Goal: Task Accomplishment & Management: Manage account settings

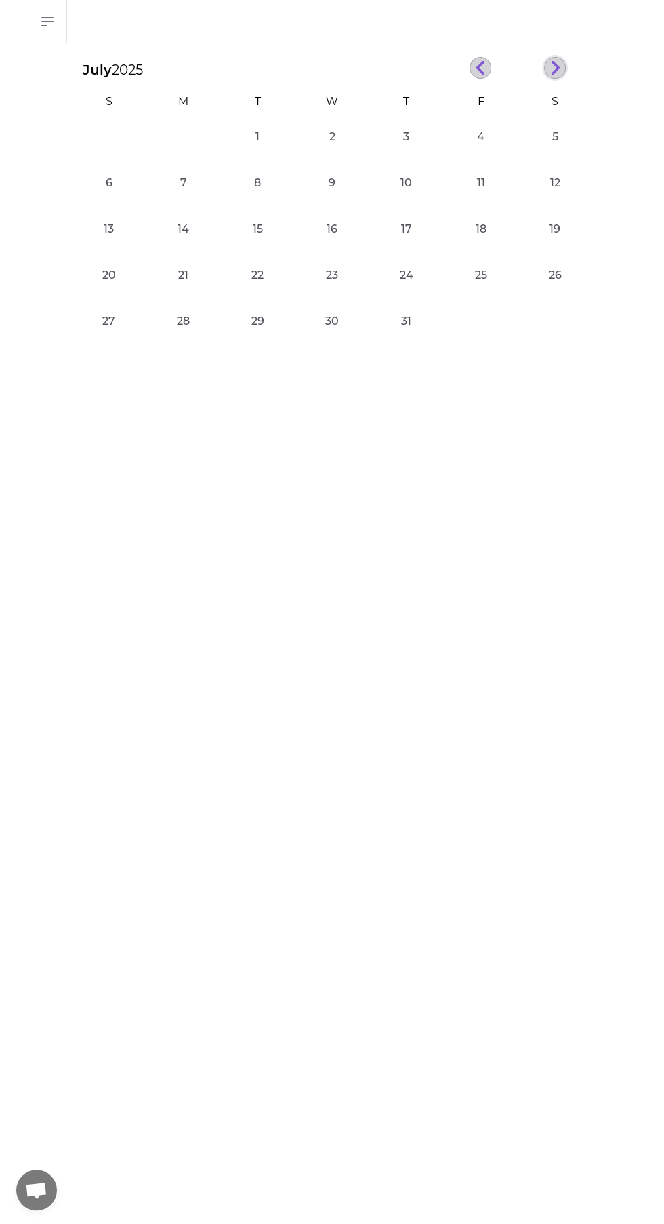
click at [557, 69] on line "button" at bounding box center [555, 71] width 6 height 6
click at [551, 66] on icon "button" at bounding box center [555, 68] width 10 height 16
click at [183, 344] on button "29" at bounding box center [183, 337] width 27 height 27
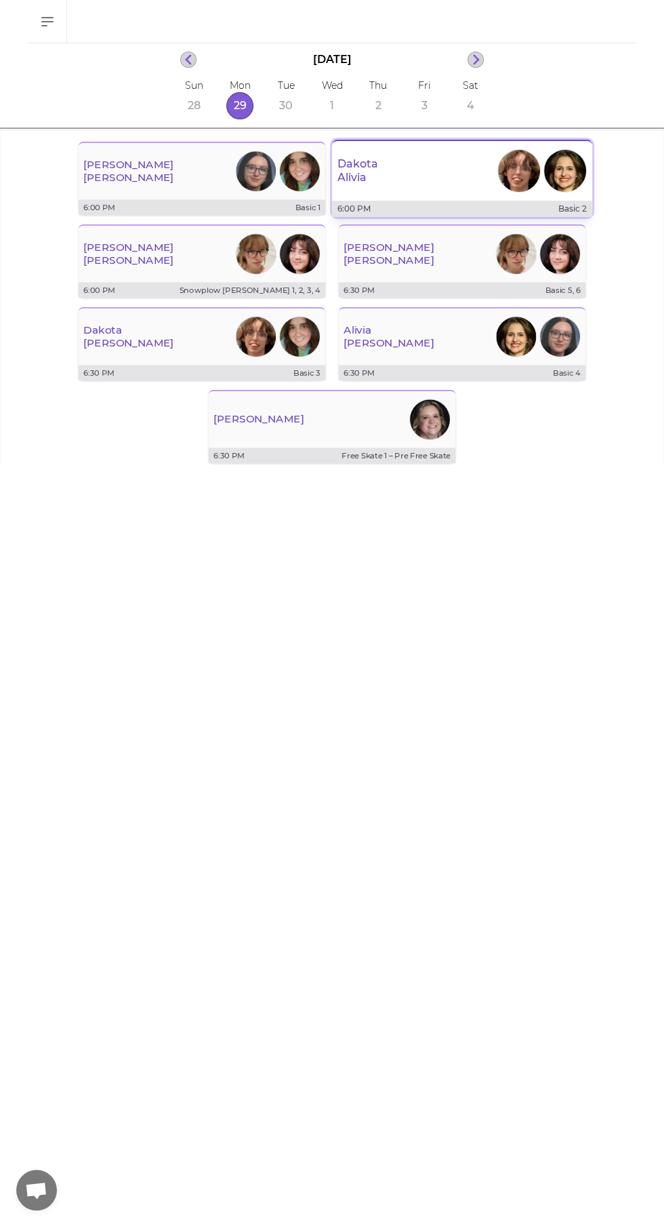
click at [391, 186] on div "[PERSON_NAME]" at bounding box center [462, 170] width 260 height 49
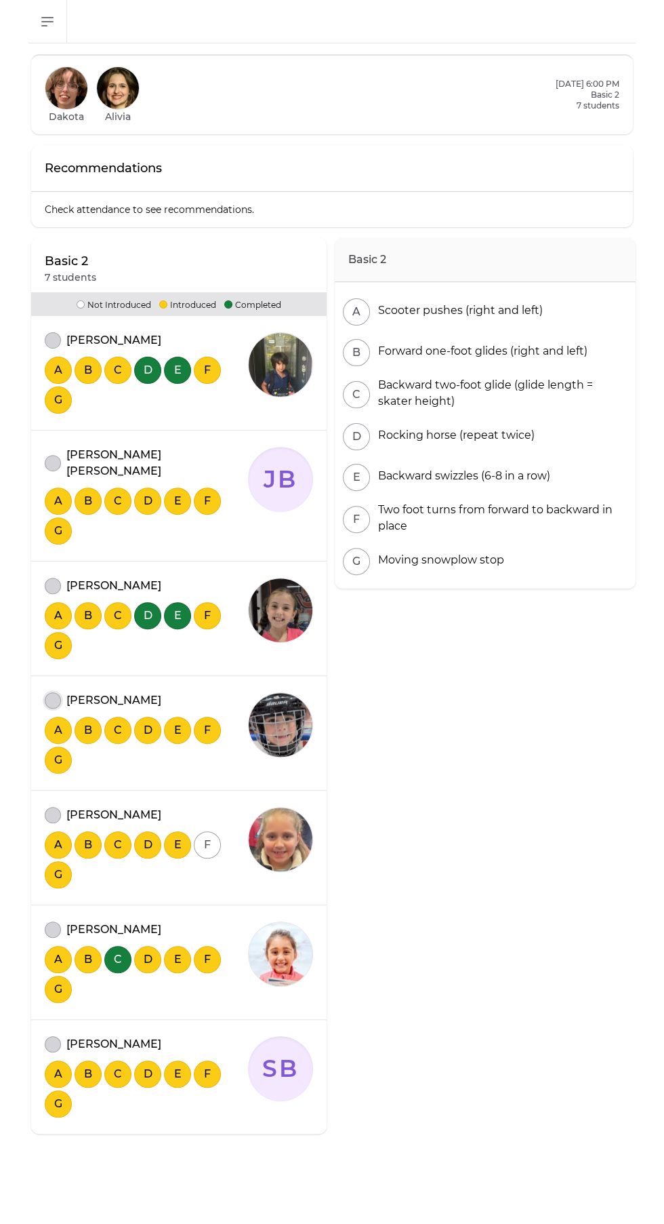
click at [52, 692] on button "attendance" at bounding box center [53, 700] width 16 height 16
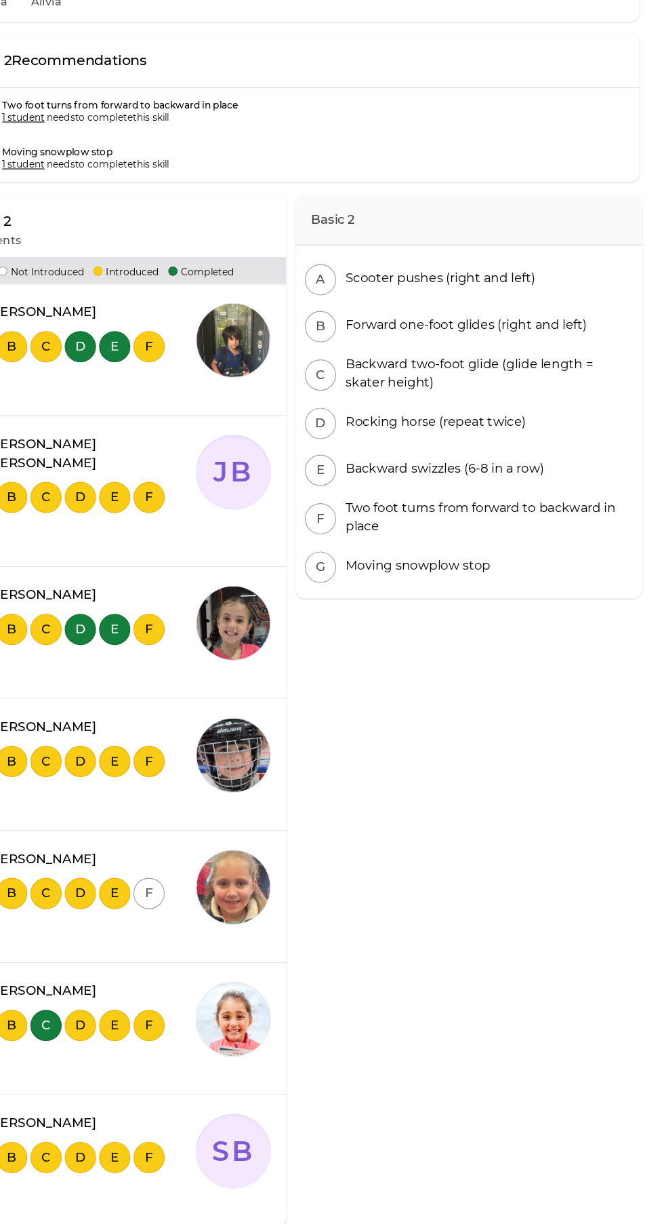
click at [567, 825] on div "Basic 2 A Scooter pushes (right and left) B Forward one-foot glides (right and …" at bounding box center [485, 764] width 301 height 961
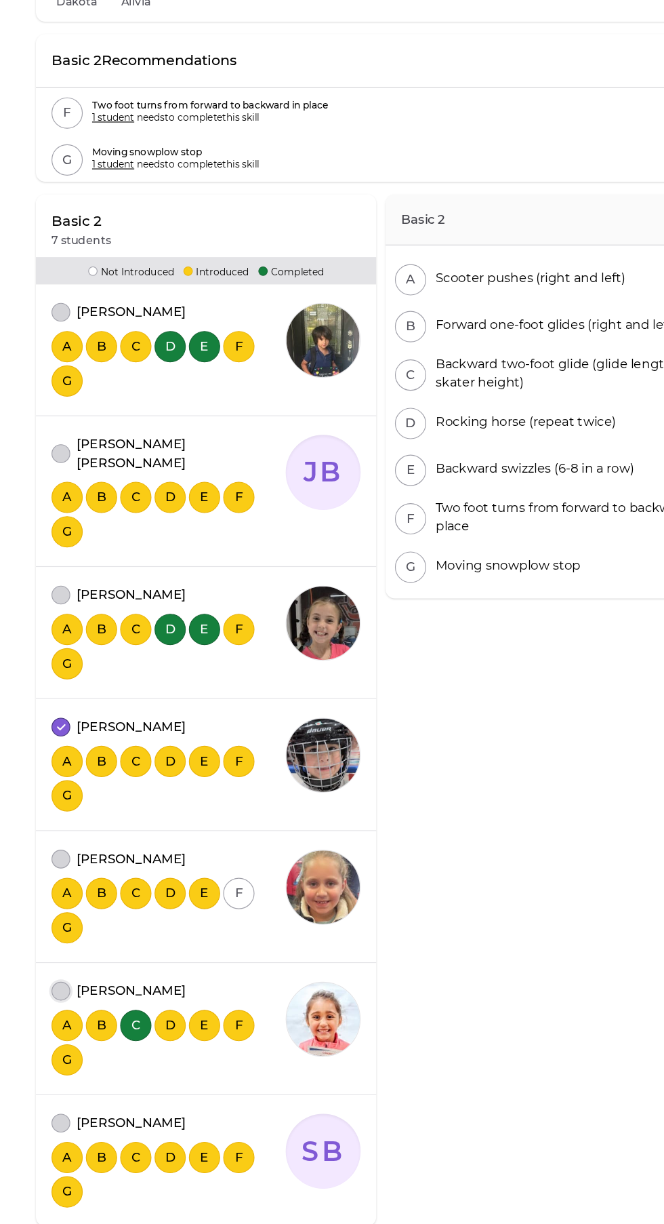
click at [54, 967] on button "attendance" at bounding box center [53, 975] width 16 height 16
click at [58, 382] on button "attendance" at bounding box center [53, 386] width 16 height 16
click at [56, 501] on button "attendance" at bounding box center [53, 509] width 16 height 16
click at [49, 1082] on button "attendance" at bounding box center [53, 1090] width 16 height 16
click at [50, 853] on button "attendance" at bounding box center [53, 861] width 16 height 16
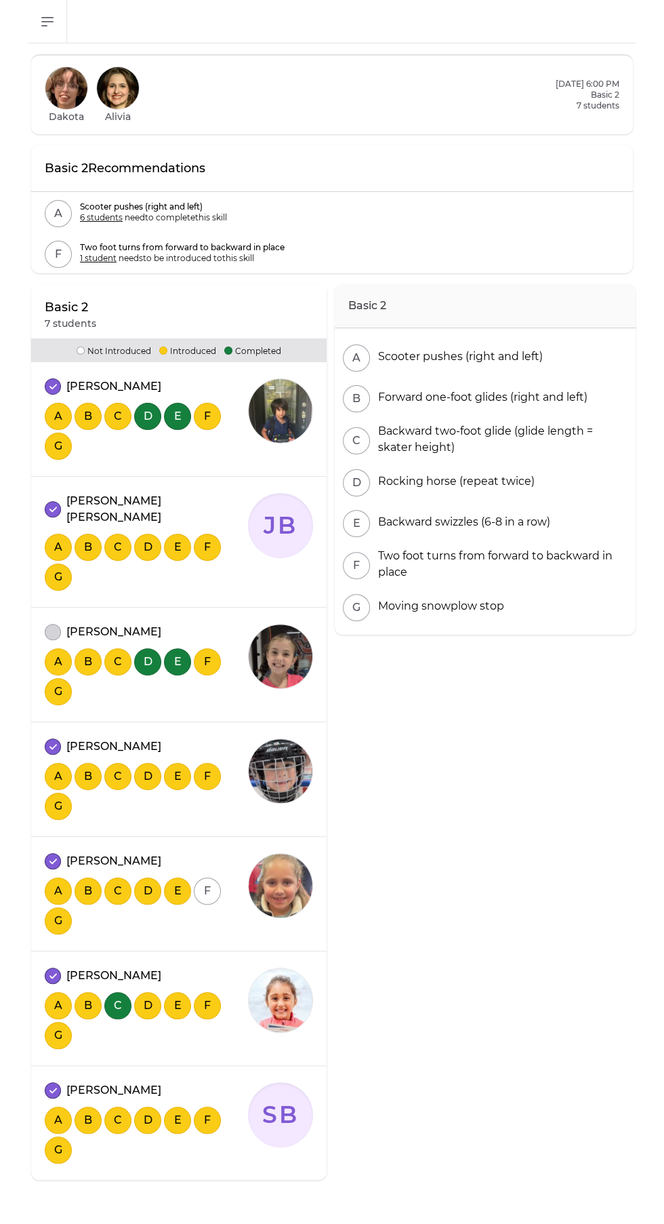
scroll to position [90, 0]
click at [52, 1087] on icon "attendance" at bounding box center [52, 1090] width 7 height 6
click at [52, 1082] on button "attendance" at bounding box center [53, 1090] width 16 height 16
click at [55, 992] on button "A" at bounding box center [58, 1005] width 27 height 27
click at [52, 624] on button "attendance" at bounding box center [53, 632] width 16 height 16
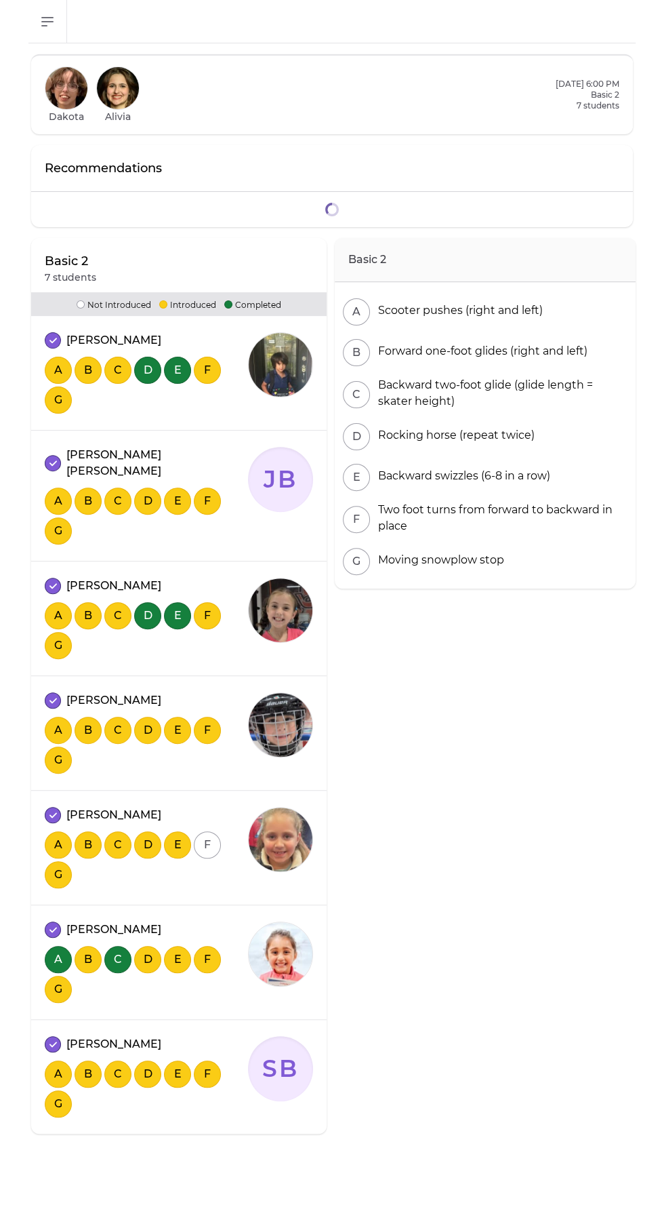
click at [58, 569] on div "[PERSON_NAME] A B C D E F G" at bounding box center [179, 622] width 296 height 106
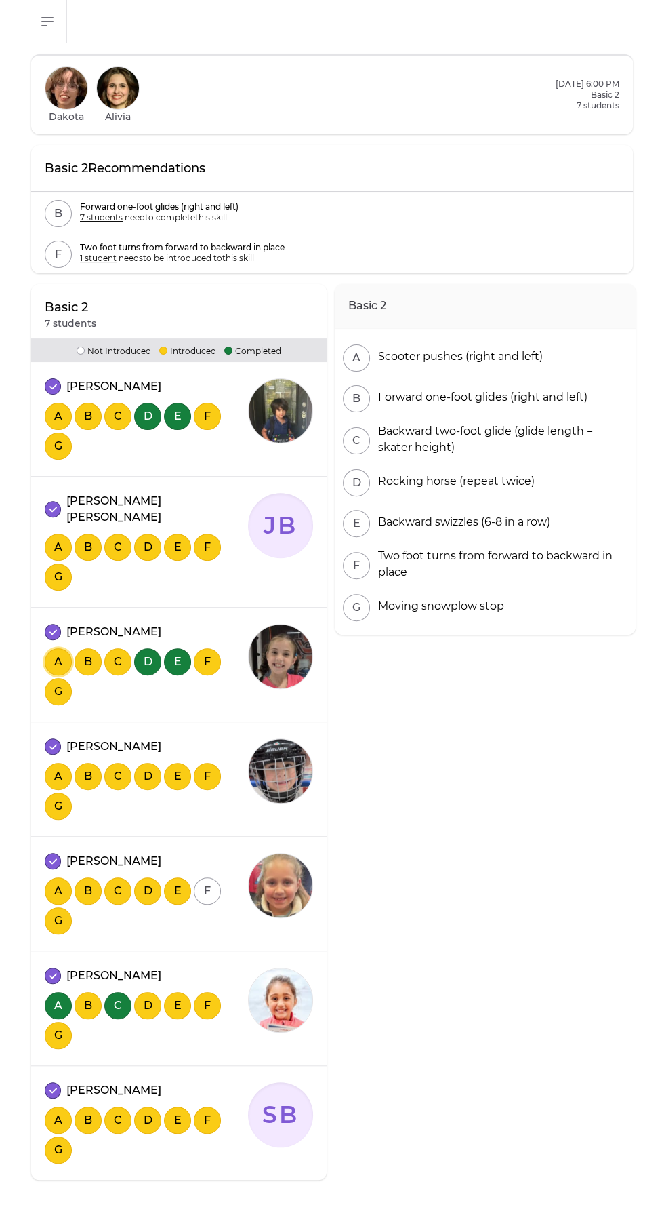
click at [58, 648] on button "A" at bounding box center [58, 661] width 27 height 27
click at [54, 403] on button "A" at bounding box center [58, 416] width 27 height 27
click at [85, 992] on button "B" at bounding box center [88, 1005] width 27 height 27
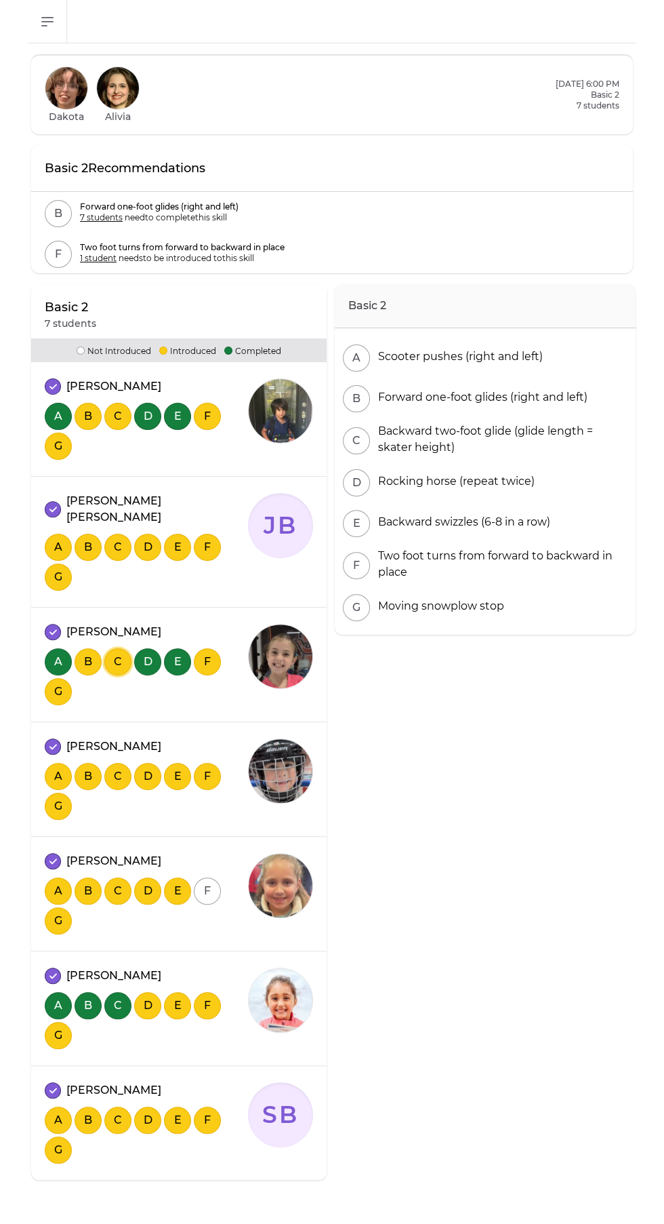
click at [121, 648] on button "C" at bounding box center [117, 661] width 27 height 27
click at [178, 992] on button "E" at bounding box center [177, 1005] width 27 height 27
click at [146, 992] on button "D" at bounding box center [147, 1005] width 27 height 27
click at [56, 1022] on button "G" at bounding box center [58, 1035] width 27 height 27
click at [538, 651] on div "Basic 2 A Scooter pushes (right and left) B Forward one-foot glides (right and …" at bounding box center [485, 764] width 301 height 961
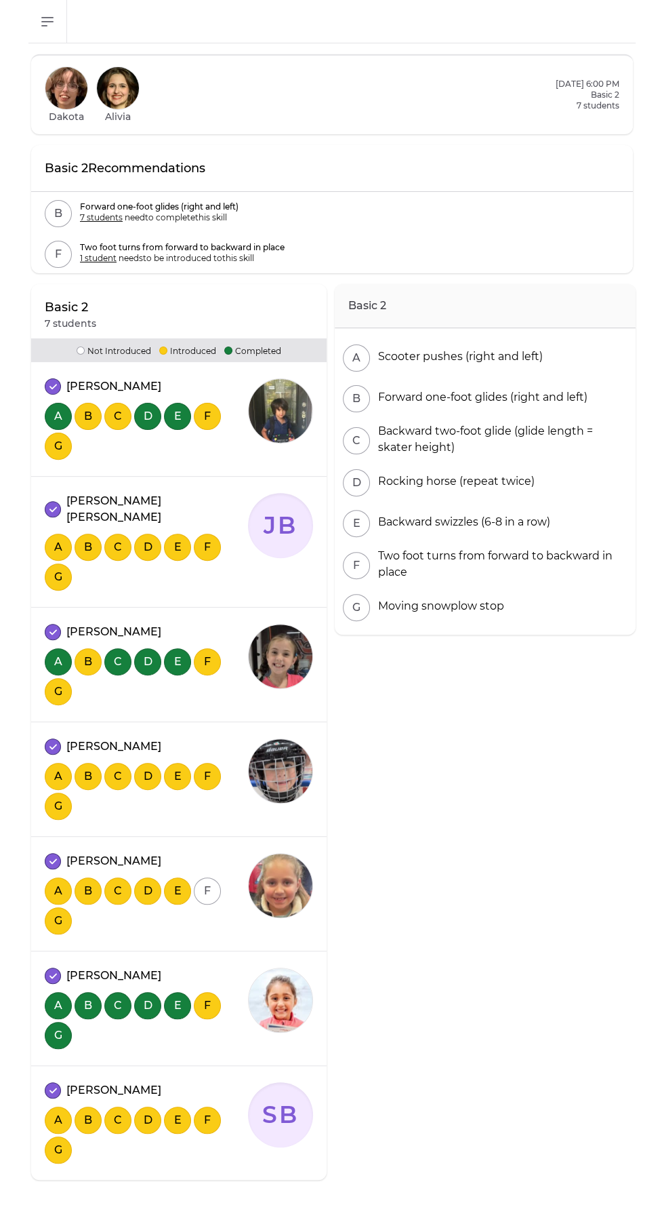
scroll to position [2, 0]
click at [501, 922] on div "Basic 2 A Scooter pushes (right and left) B Forward one-foot glides (right and …" at bounding box center [485, 764] width 301 height 961
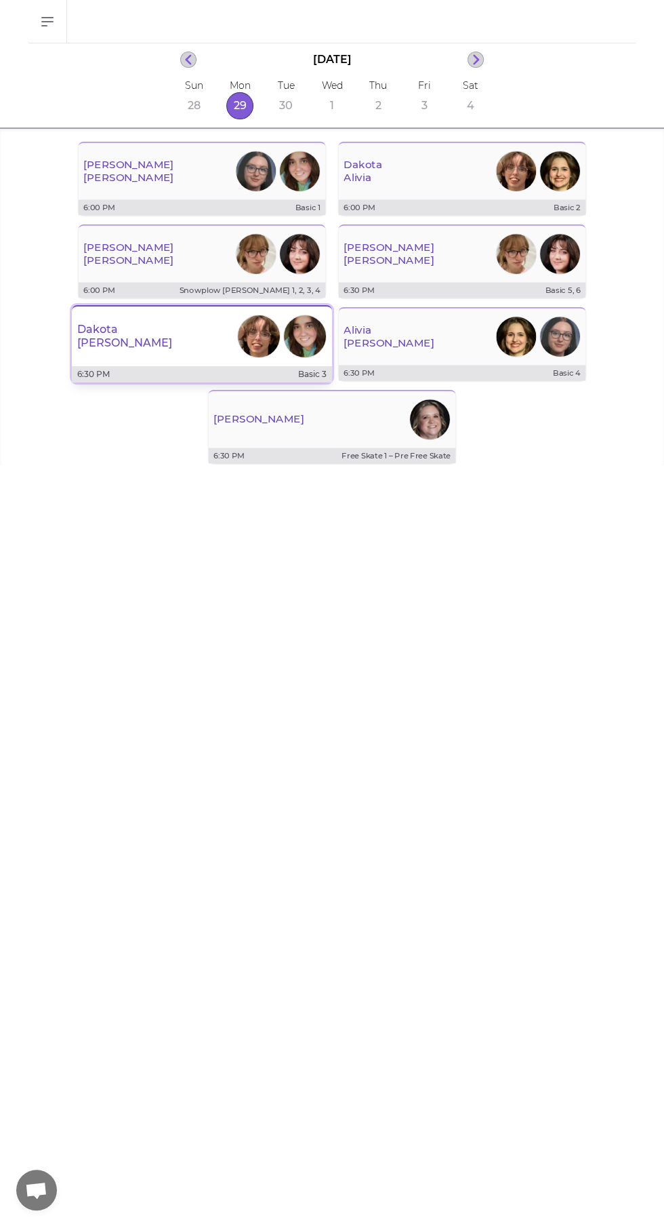
click at [130, 362] on button "[PERSON_NAME] 6:30 PM Basic 3" at bounding box center [202, 343] width 260 height 77
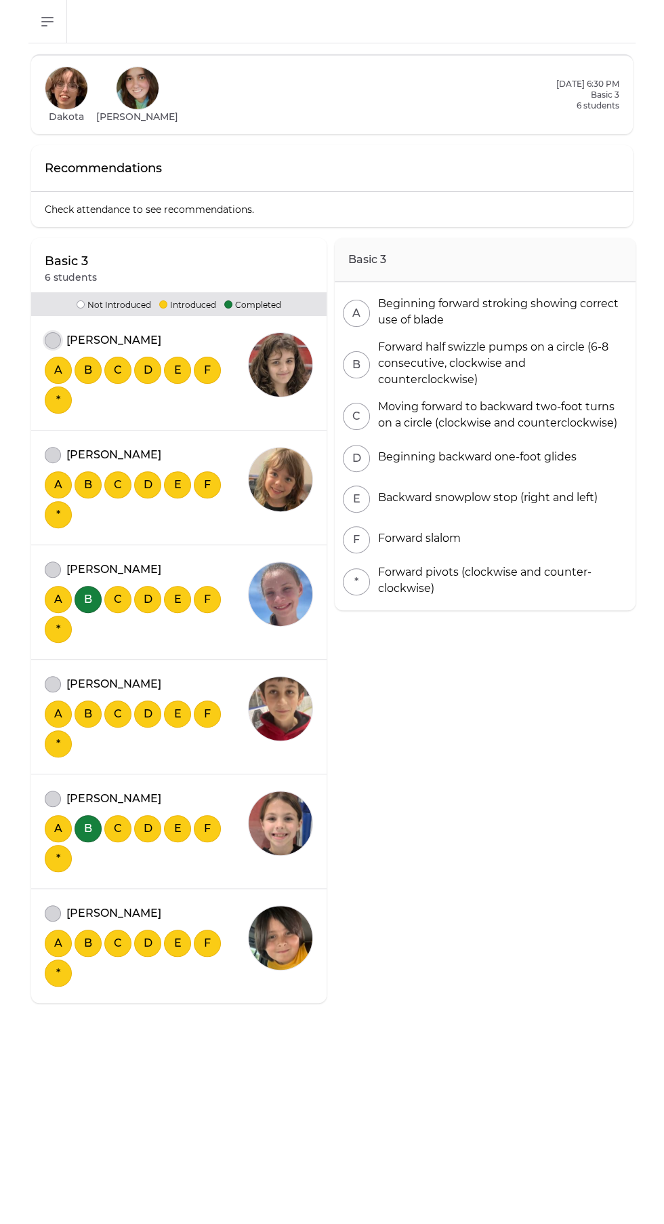
click at [48, 334] on button "attendance" at bounding box center [53, 340] width 16 height 16
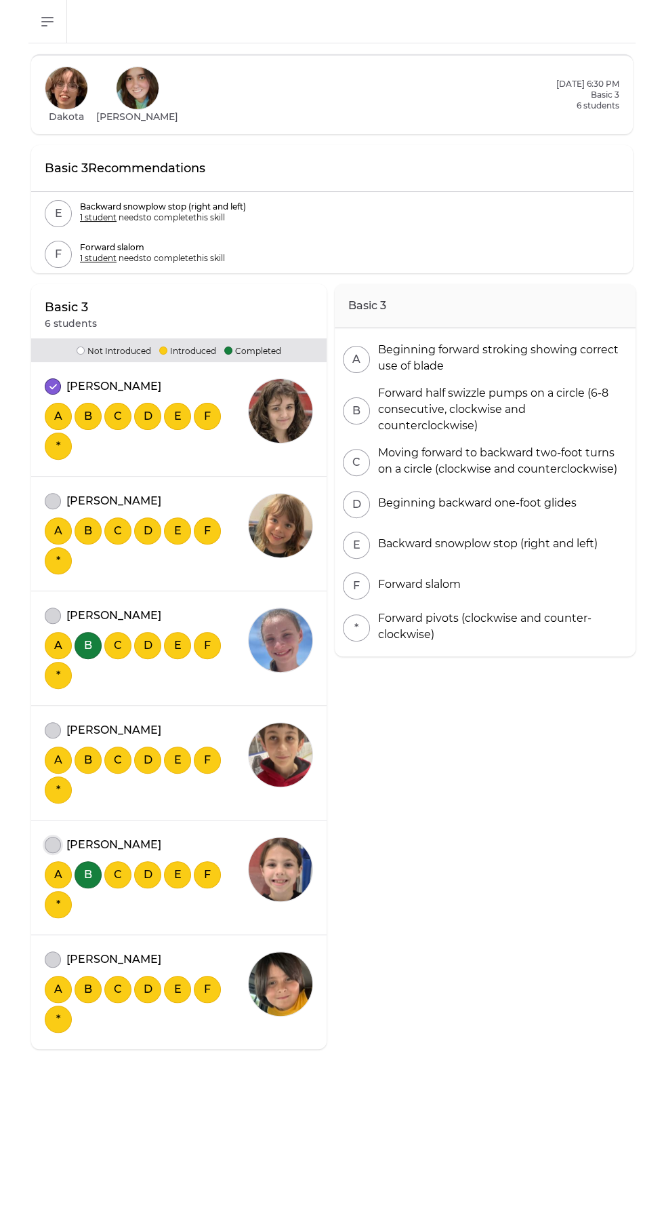
click at [56, 838] on button "attendance" at bounding box center [53, 844] width 16 height 16
click at [49, 493] on div "[PERSON_NAME]" at bounding box center [146, 501] width 203 height 16
click at [52, 614] on button "attendance" at bounding box center [53, 615] width 16 height 16
click at [58, 501] on button "attendance" at bounding box center [53, 501] width 16 height 16
click at [52, 729] on button "attendance" at bounding box center [53, 730] width 16 height 16
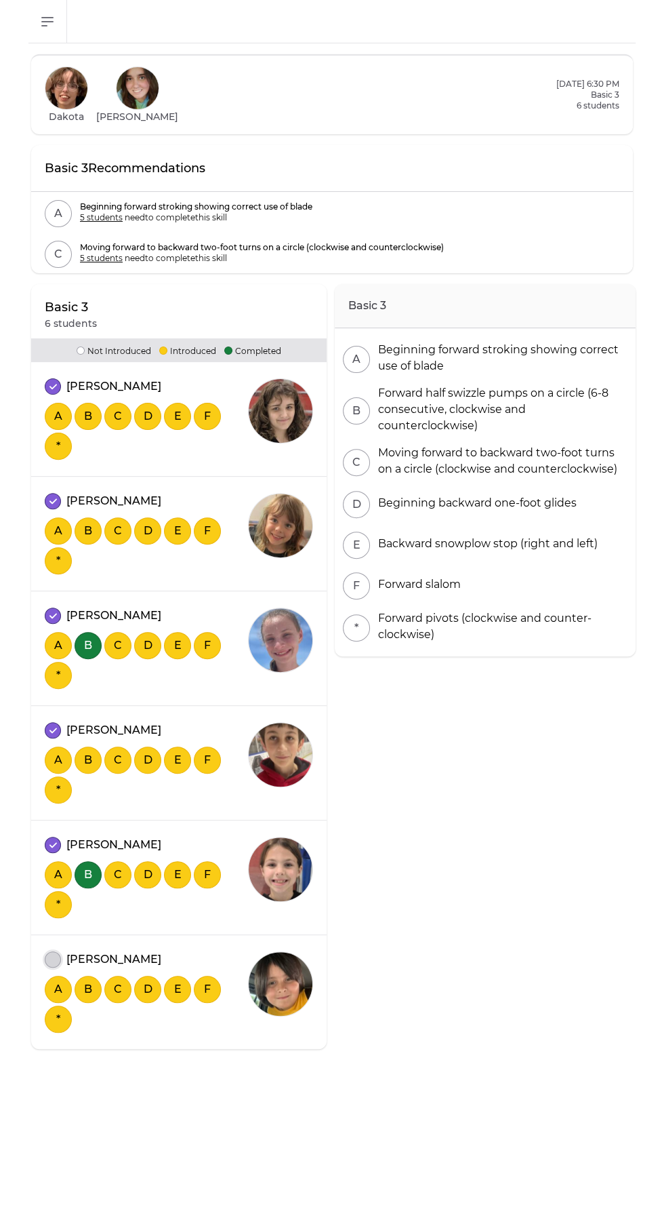
click at [52, 957] on button "attendance" at bounding box center [53, 959] width 16 height 16
click at [58, 873] on button "A" at bounding box center [58, 874] width 27 height 27
click at [58, 786] on button "*" at bounding box center [58, 789] width 27 height 27
click at [58, 759] on button "A" at bounding box center [58, 759] width 27 height 27
click at [56, 792] on button "*" at bounding box center [58, 789] width 27 height 27
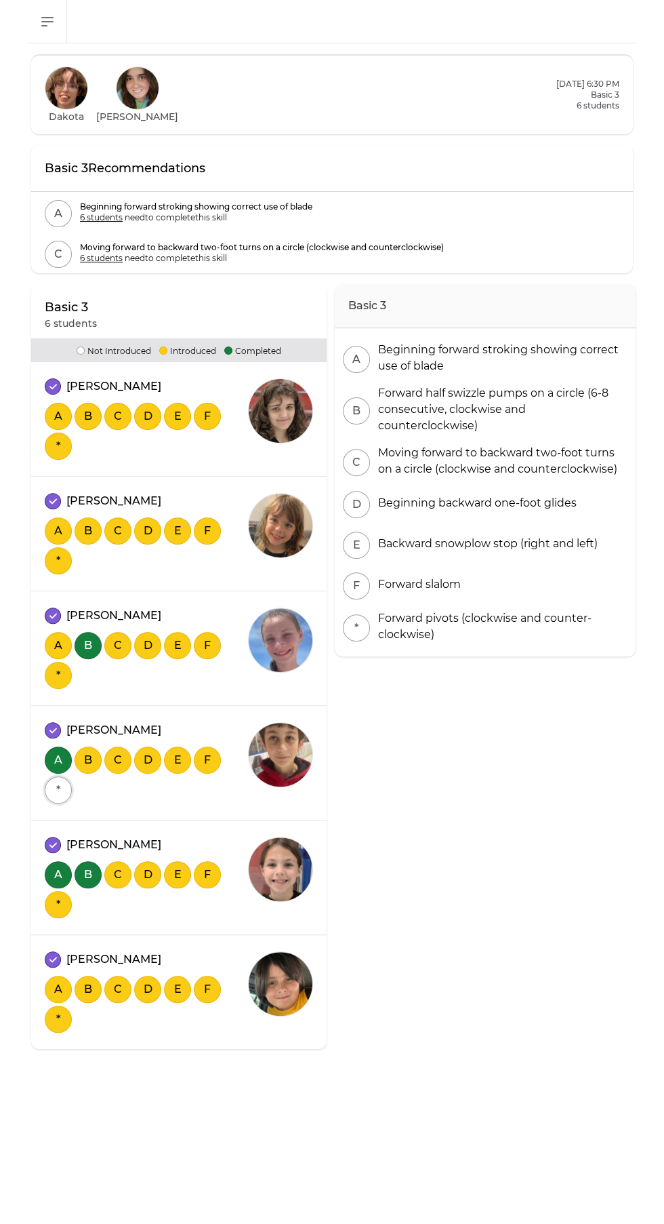
click at [58, 788] on button "*" at bounding box center [58, 789] width 27 height 27
click at [58, 644] on button "A" at bounding box center [58, 645] width 27 height 27
click at [58, 416] on button "A" at bounding box center [58, 416] width 27 height 27
click at [207, 644] on button "F" at bounding box center [207, 645] width 27 height 27
click at [207, 759] on button "F" at bounding box center [207, 759] width 27 height 27
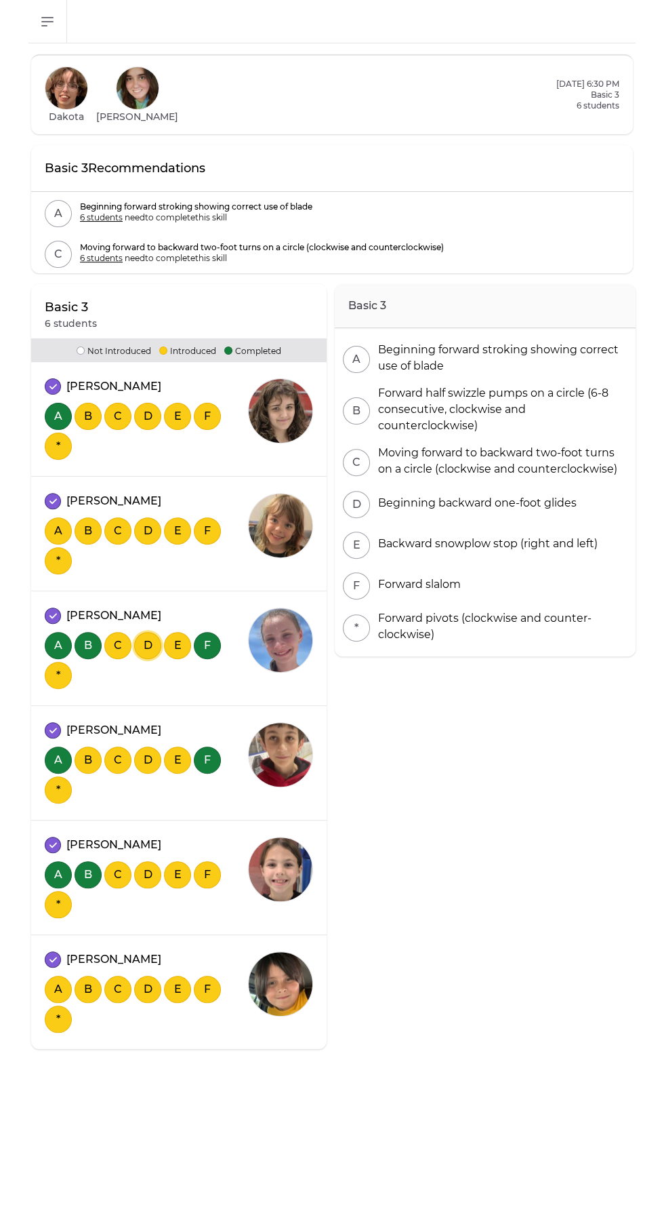
click at [147, 644] on button "D" at bounding box center [147, 645] width 27 height 27
click at [176, 529] on button "E" at bounding box center [177, 530] width 27 height 27
click at [147, 759] on button "D" at bounding box center [147, 759] width 27 height 27
click at [174, 765] on button "E" at bounding box center [177, 759] width 27 height 27
click at [147, 759] on button "D" at bounding box center [147, 759] width 27 height 27
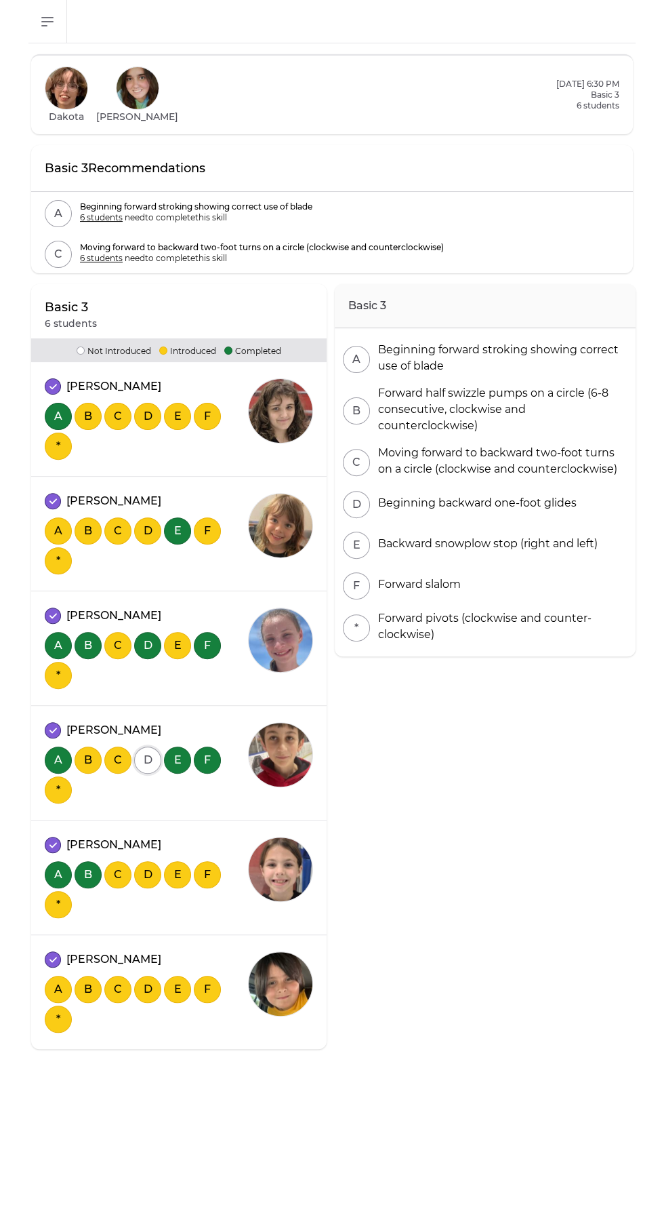
click at [147, 759] on button "D" at bounding box center [147, 759] width 27 height 27
click at [177, 644] on button "E" at bounding box center [177, 645] width 27 height 27
click at [87, 759] on button "B" at bounding box center [88, 759] width 27 height 27
click at [58, 674] on button "*" at bounding box center [58, 675] width 27 height 27
click at [58, 560] on button "*" at bounding box center [58, 560] width 27 height 27
